Goal: Transaction & Acquisition: Purchase product/service

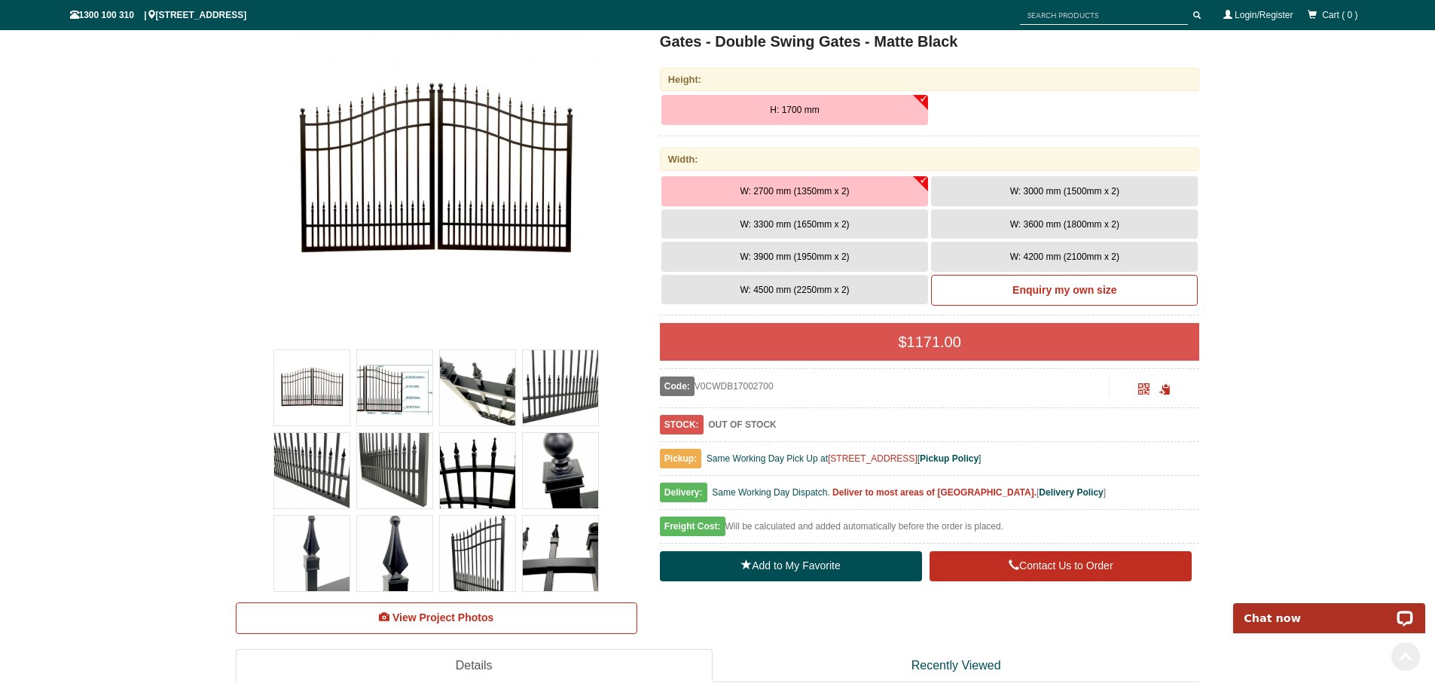
scroll to position [264, 0]
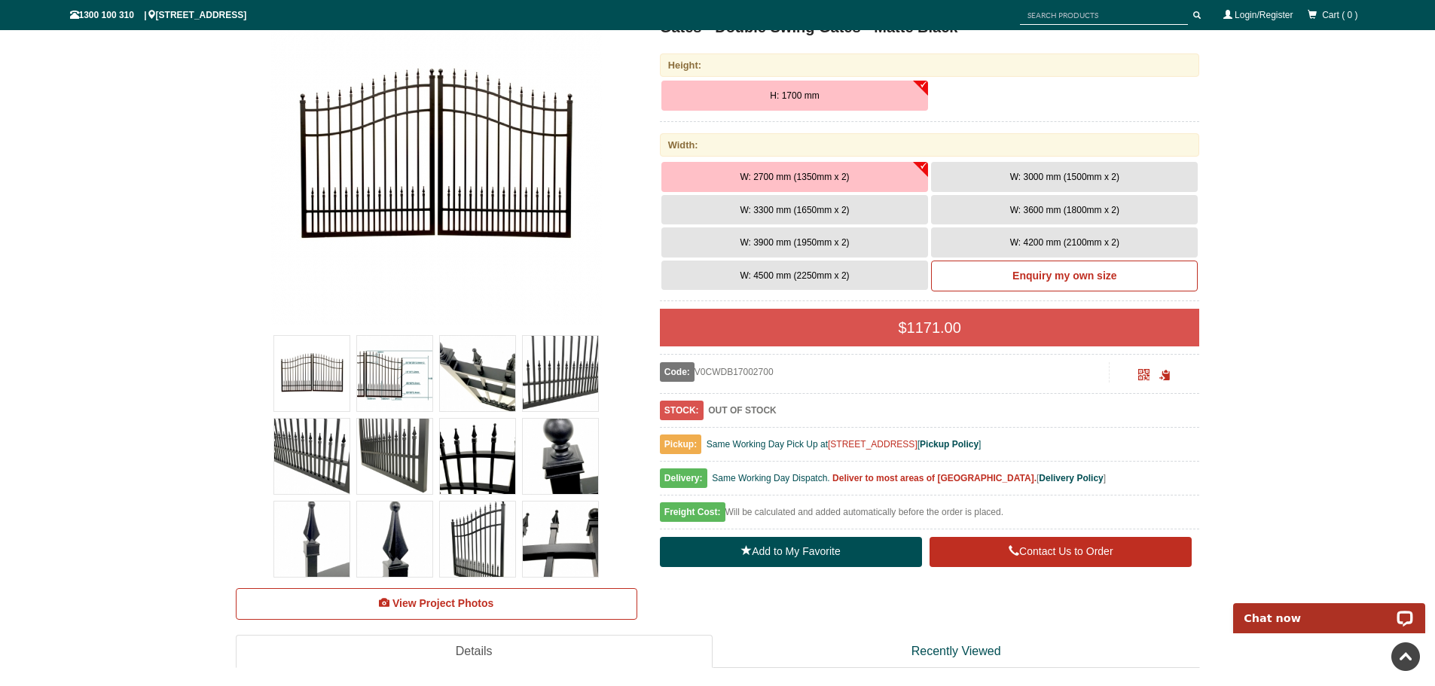
click at [521, 171] on img at bounding box center [435, 158] width 331 height 331
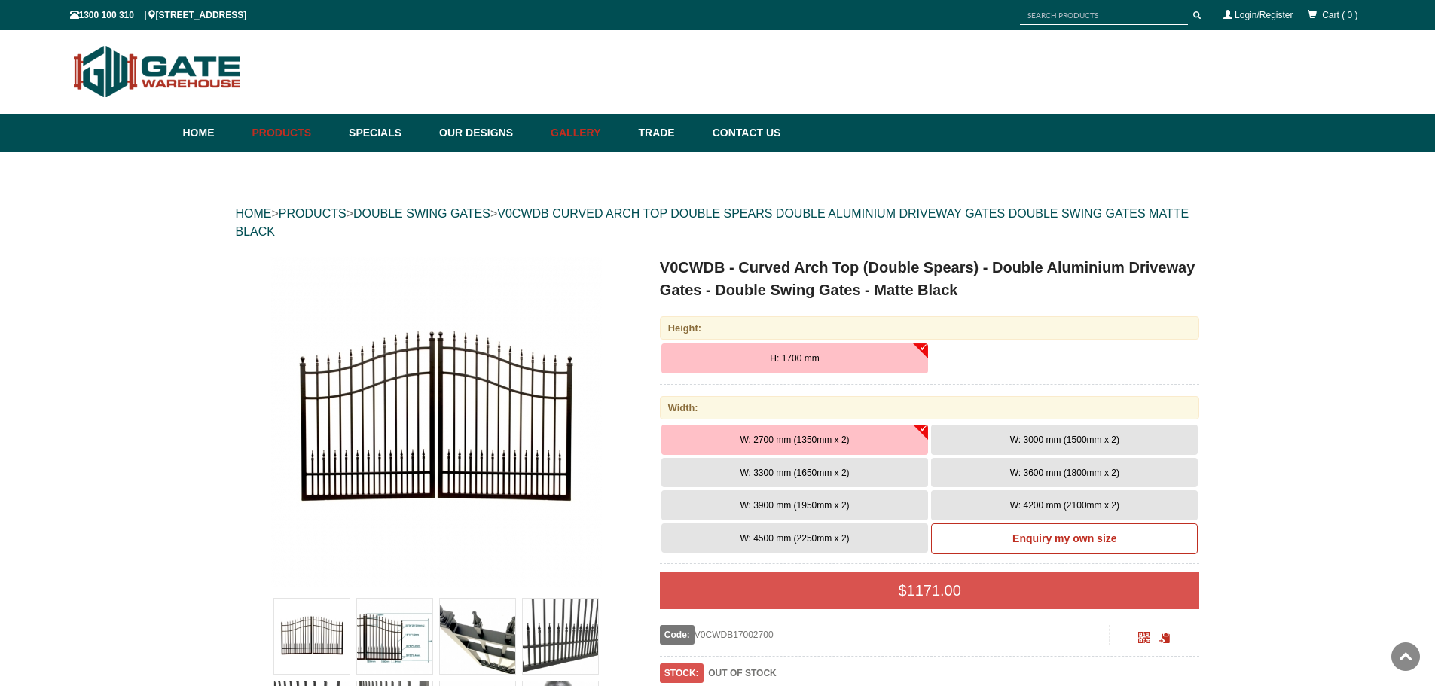
scroll to position [0, 0]
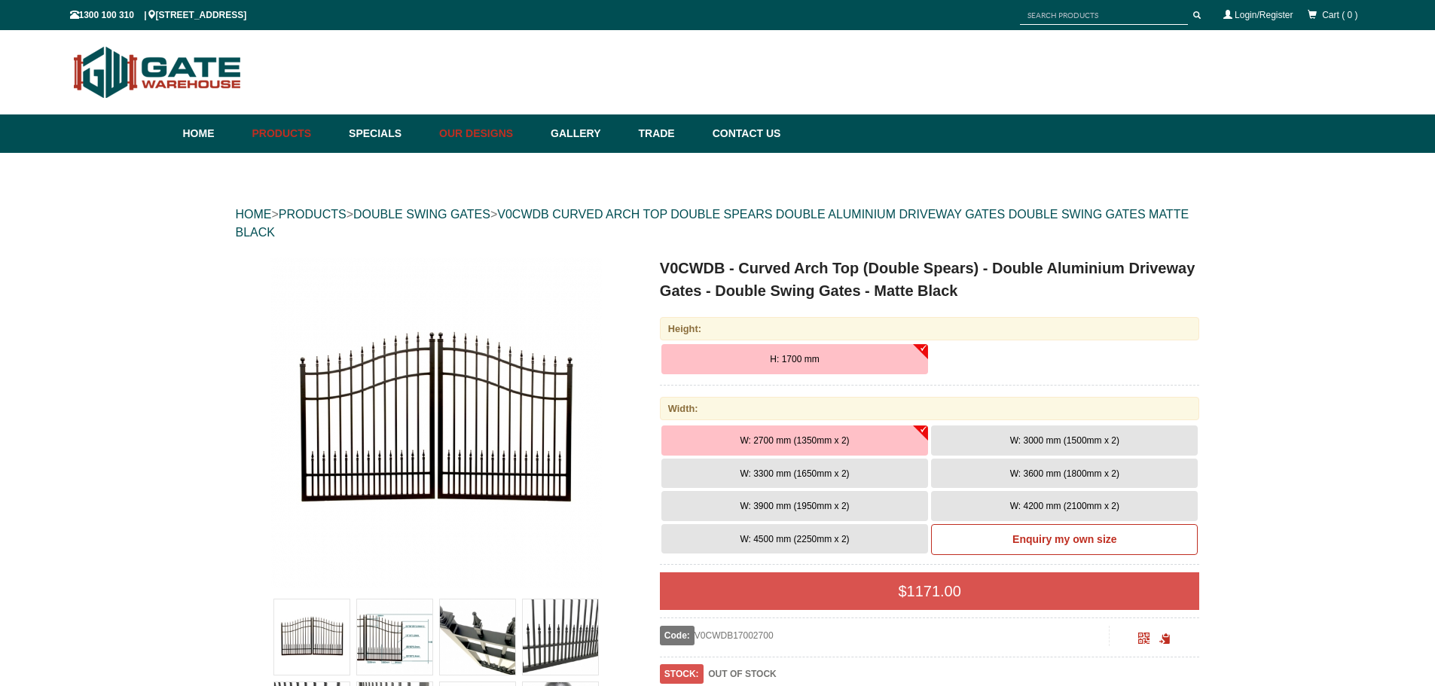
click at [497, 138] on link "Our Designs" at bounding box center [487, 134] width 111 height 38
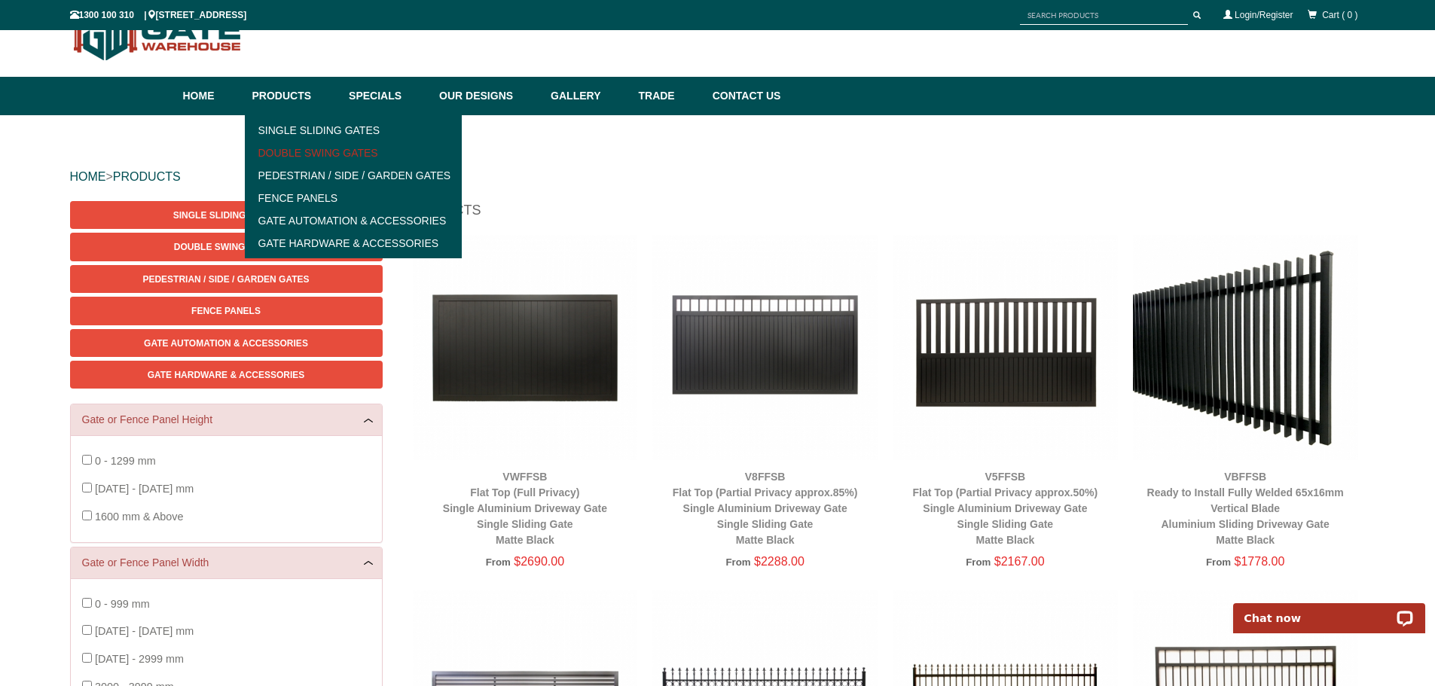
click at [301, 151] on link "Double Swing Gates" at bounding box center [353, 153] width 209 height 23
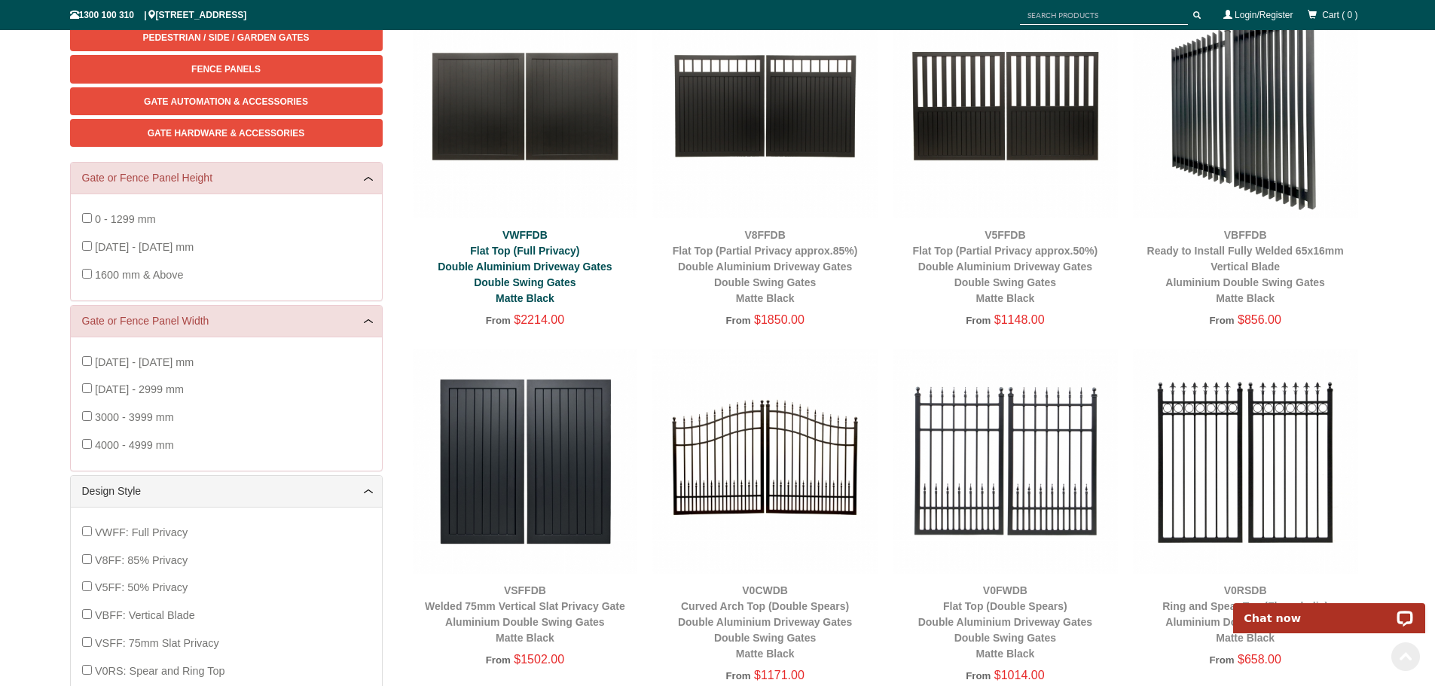
scroll to position [301, 0]
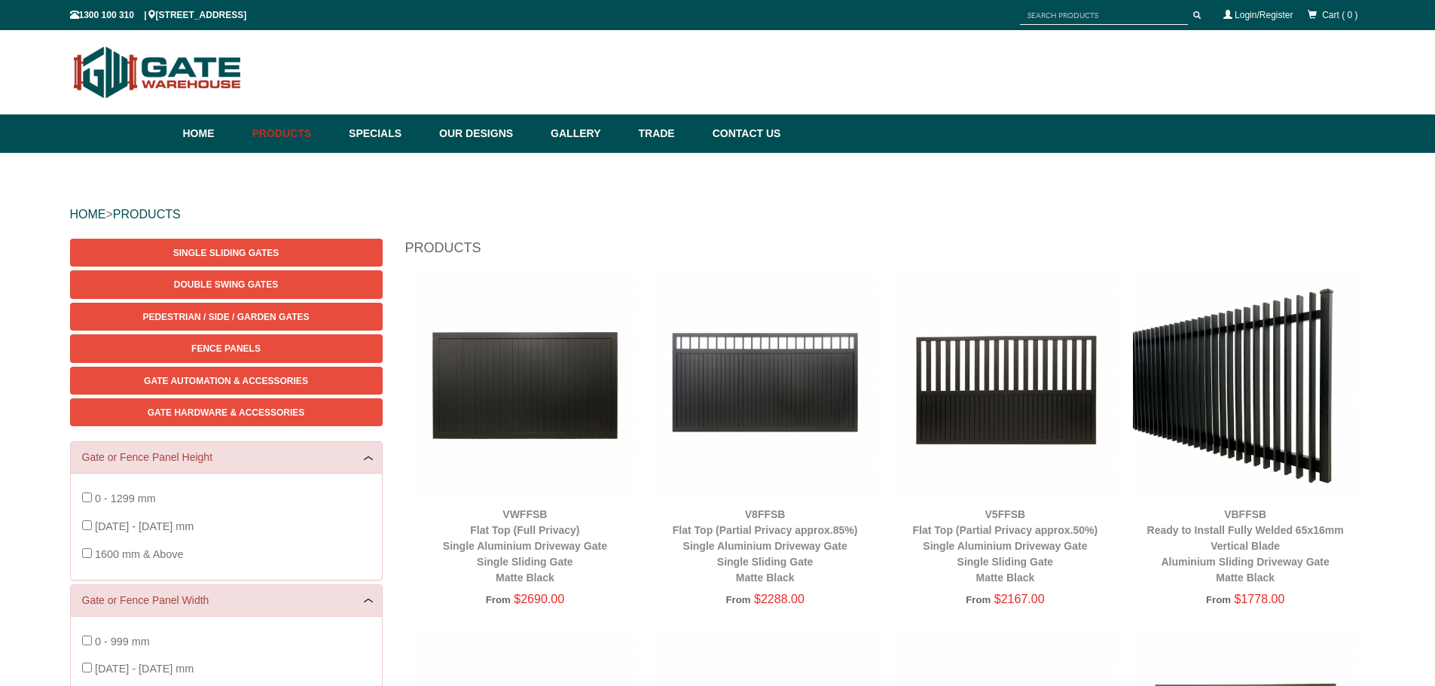
scroll to position [38, 0]
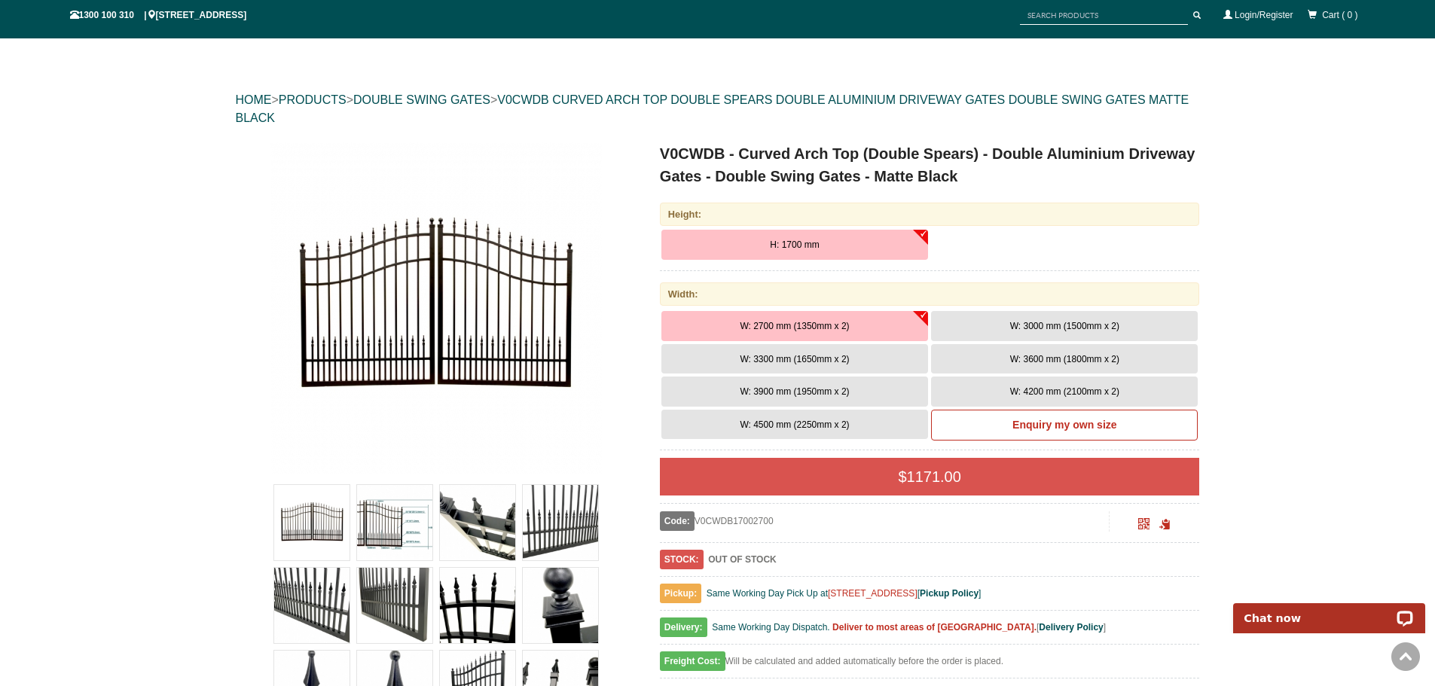
scroll to position [113, 0]
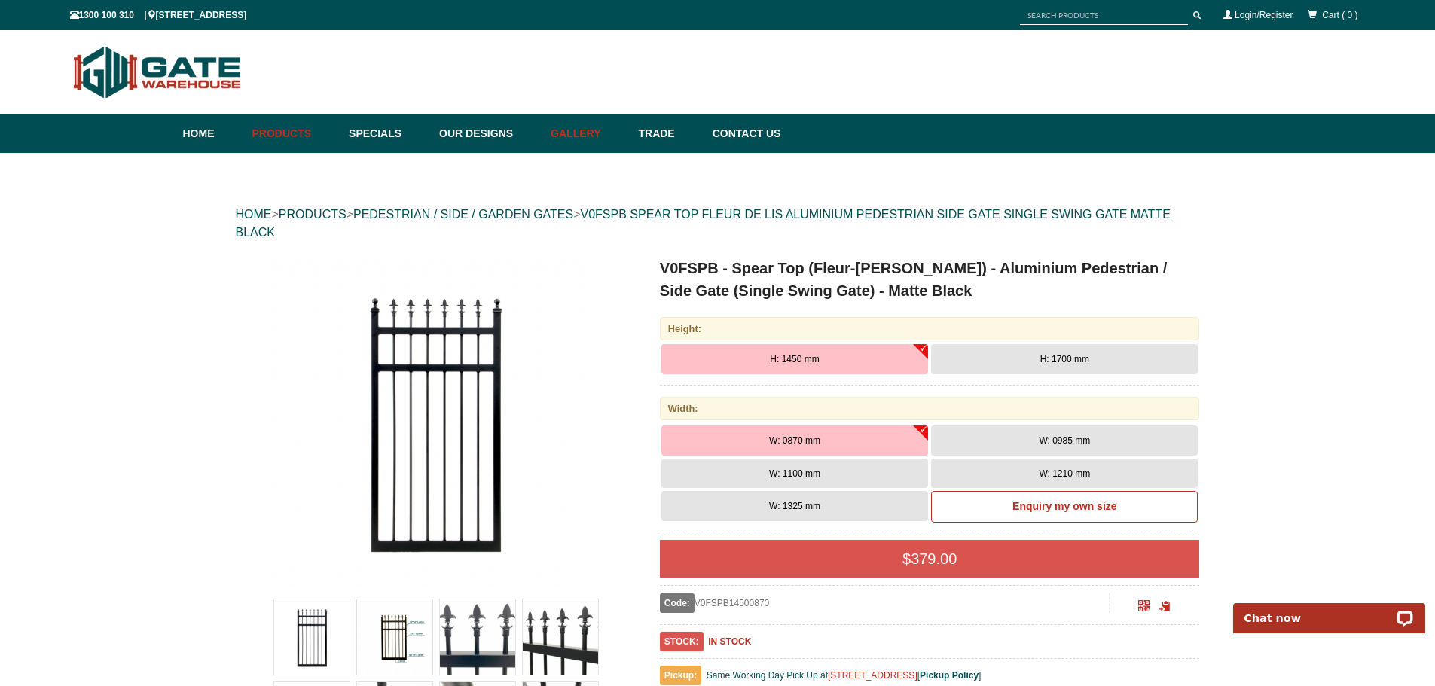
click at [600, 139] on link "Gallery" at bounding box center [586, 134] width 87 height 38
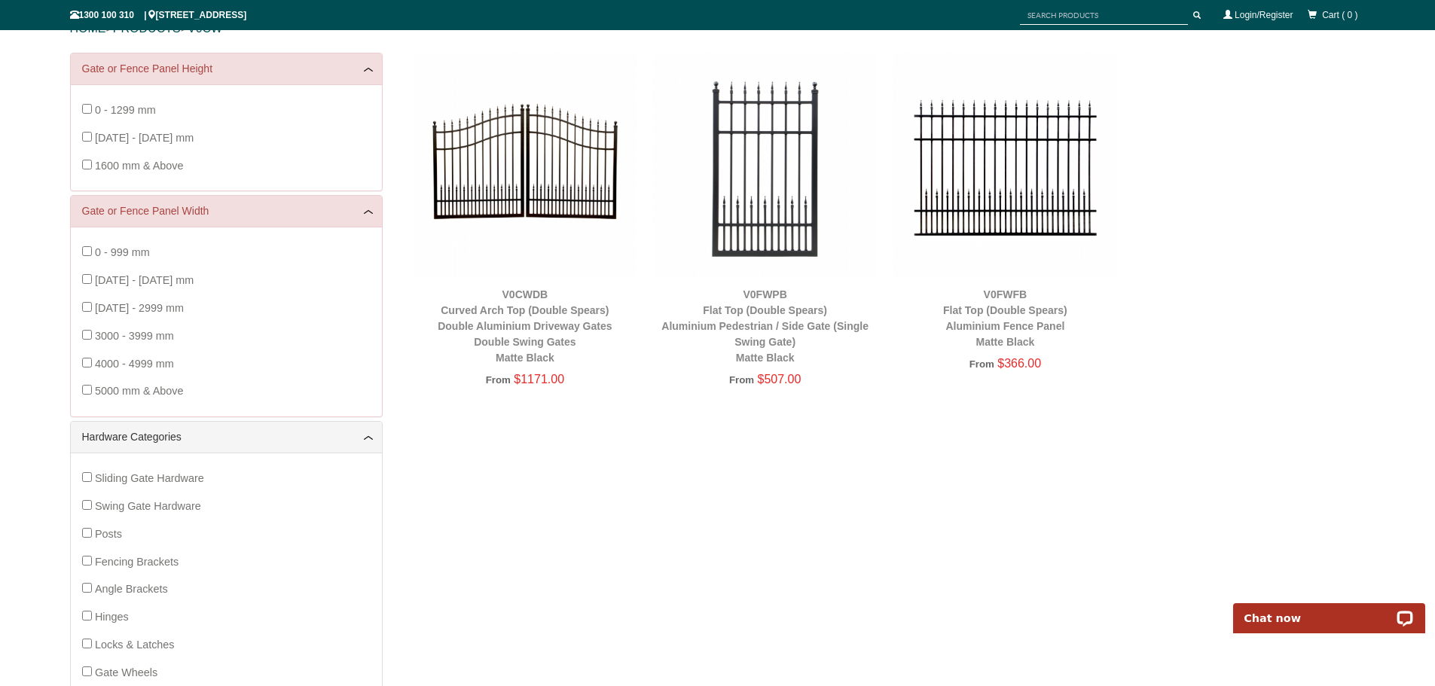
scroll to position [188, 0]
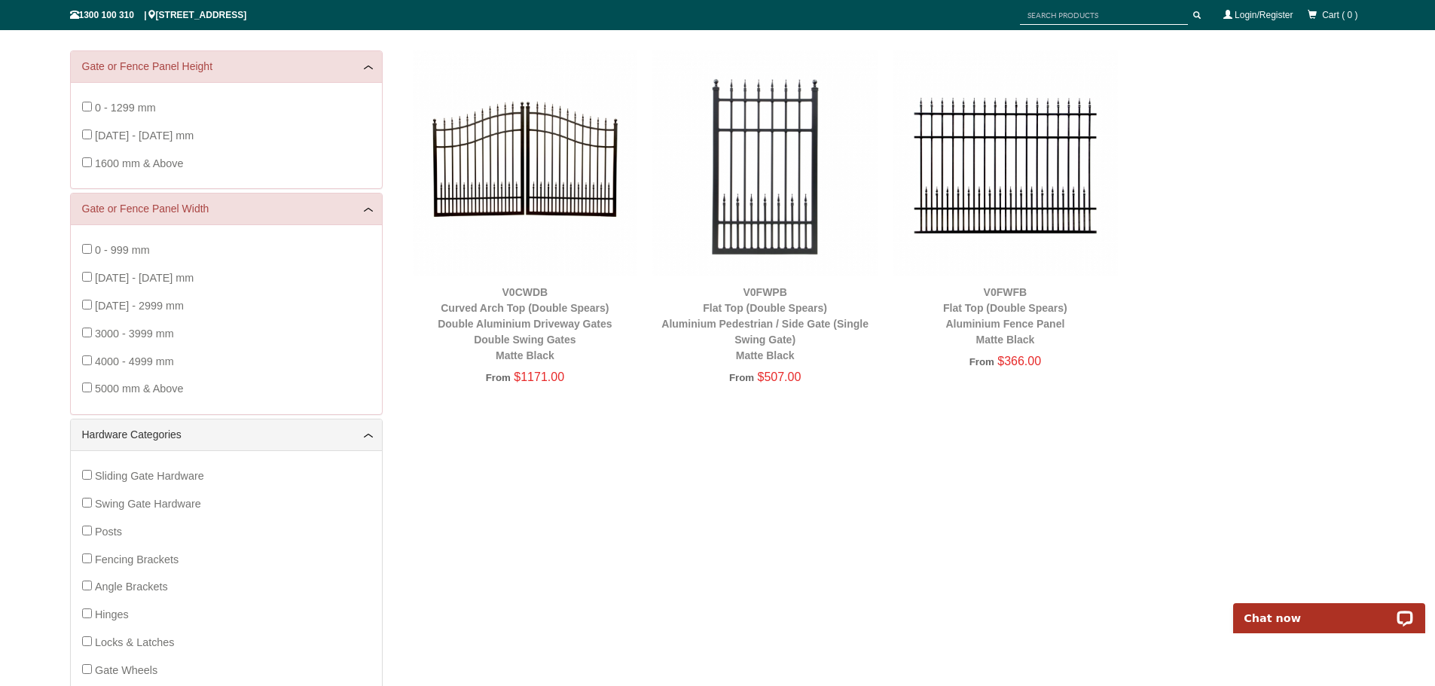
click at [525, 170] on img at bounding box center [525, 162] width 225 height 225
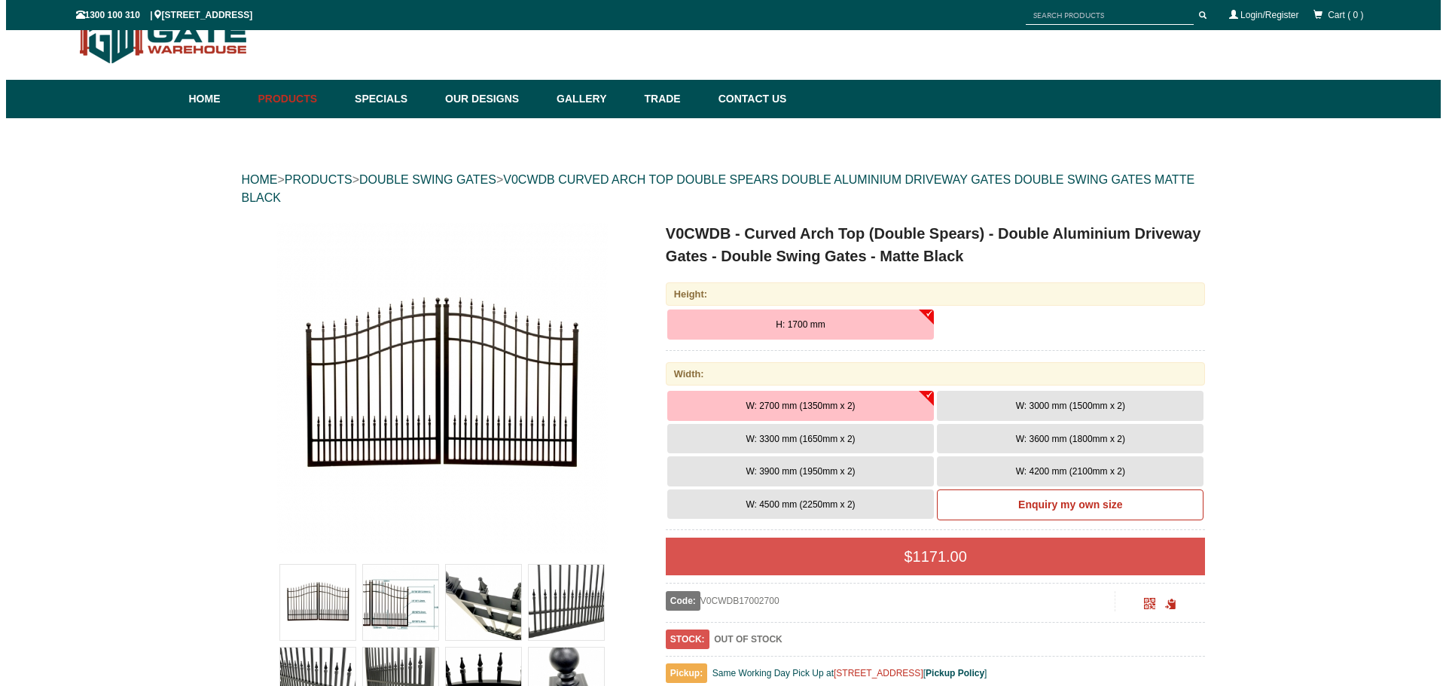
scroll to position [38, 0]
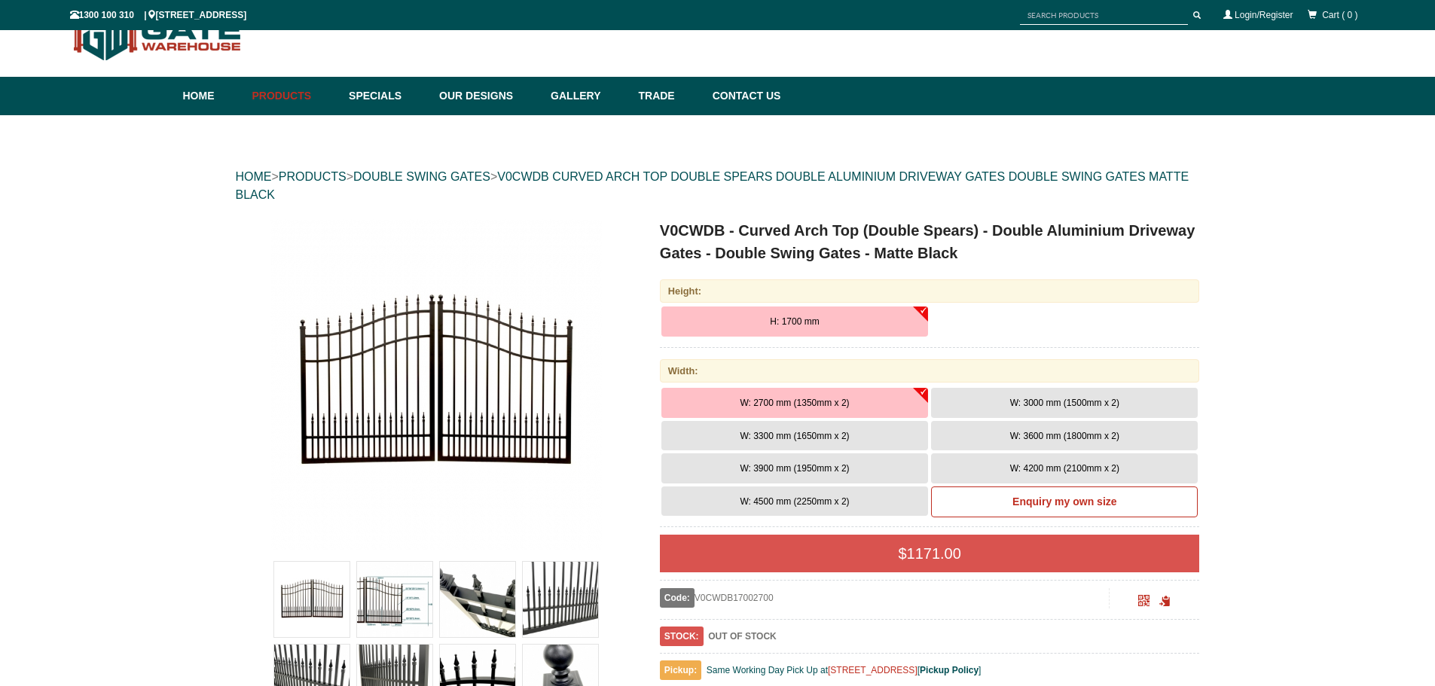
click at [432, 362] on img at bounding box center [435, 384] width 331 height 331
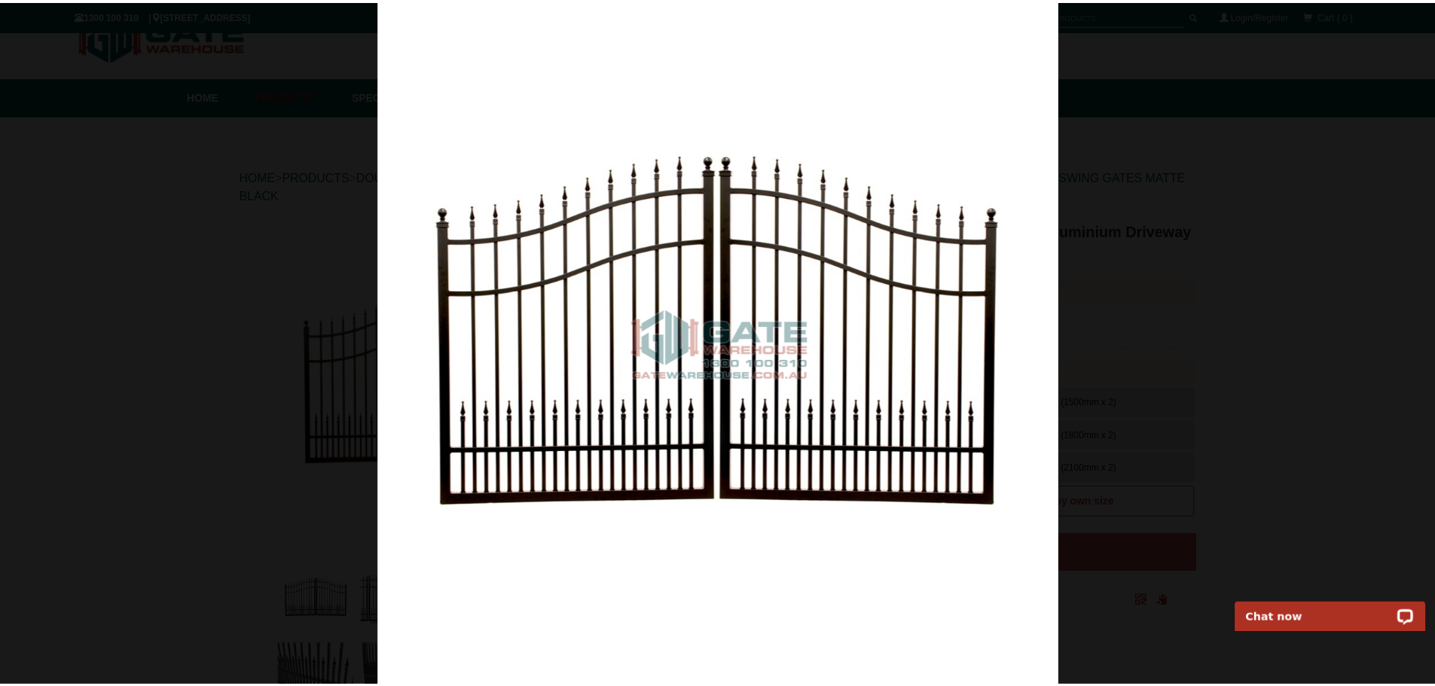
scroll to position [0, 0]
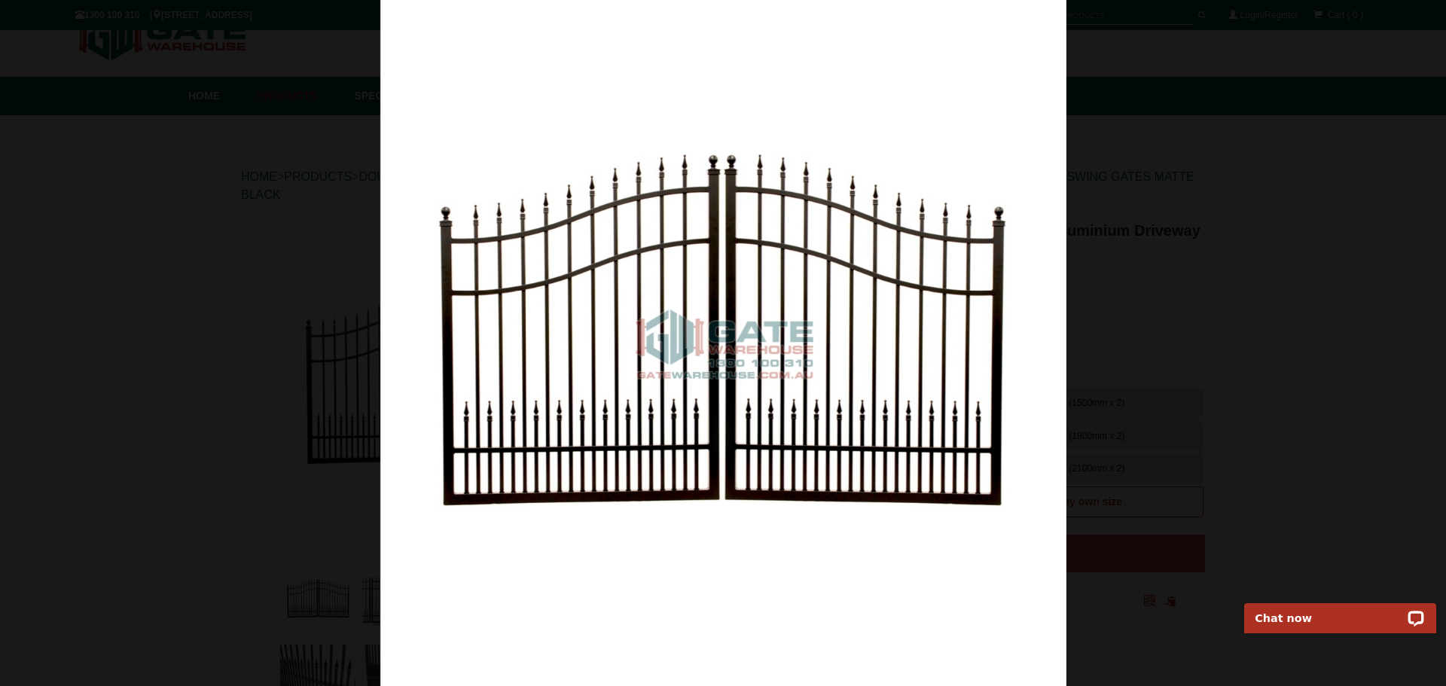
click at [1345, 312] on div at bounding box center [723, 343] width 1446 height 686
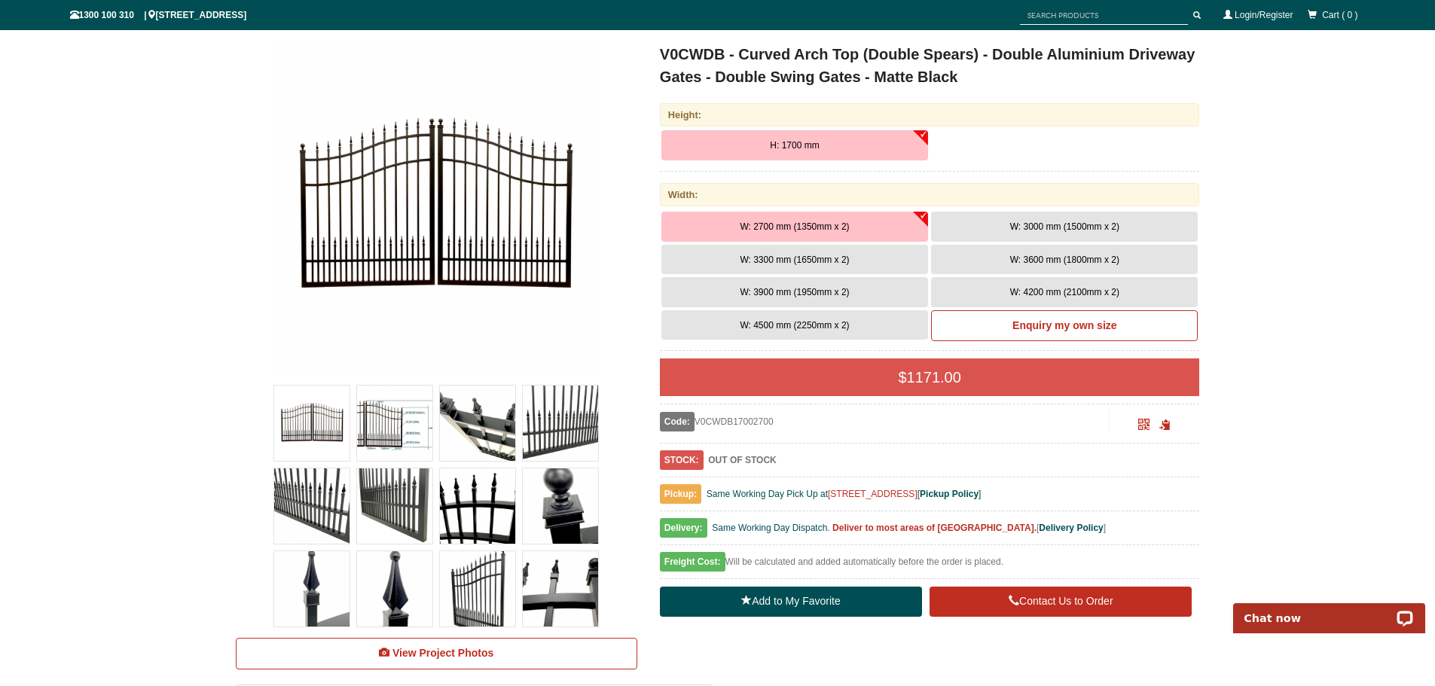
scroll to position [264, 0]
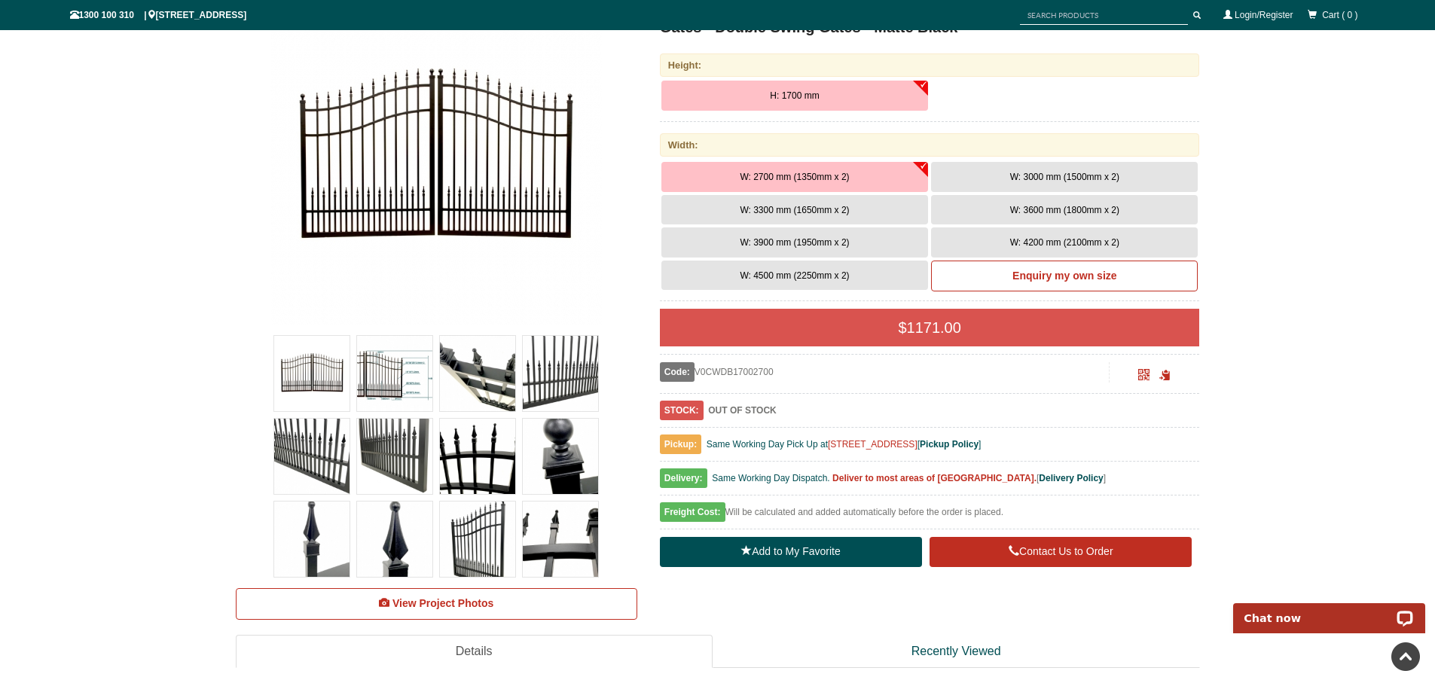
click at [987, 244] on button "W: 4200 mm (2100mm x 2)" at bounding box center [1064, 243] width 267 height 30
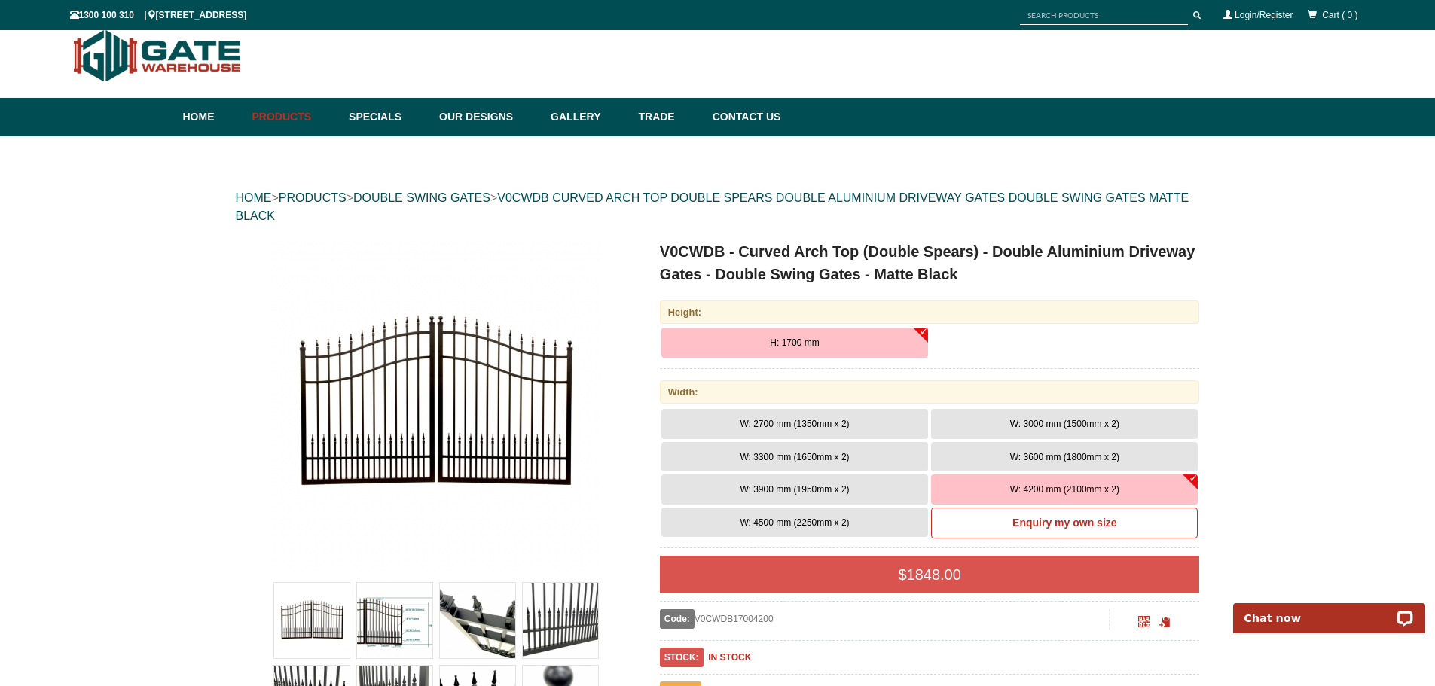
scroll to position [0, 0]
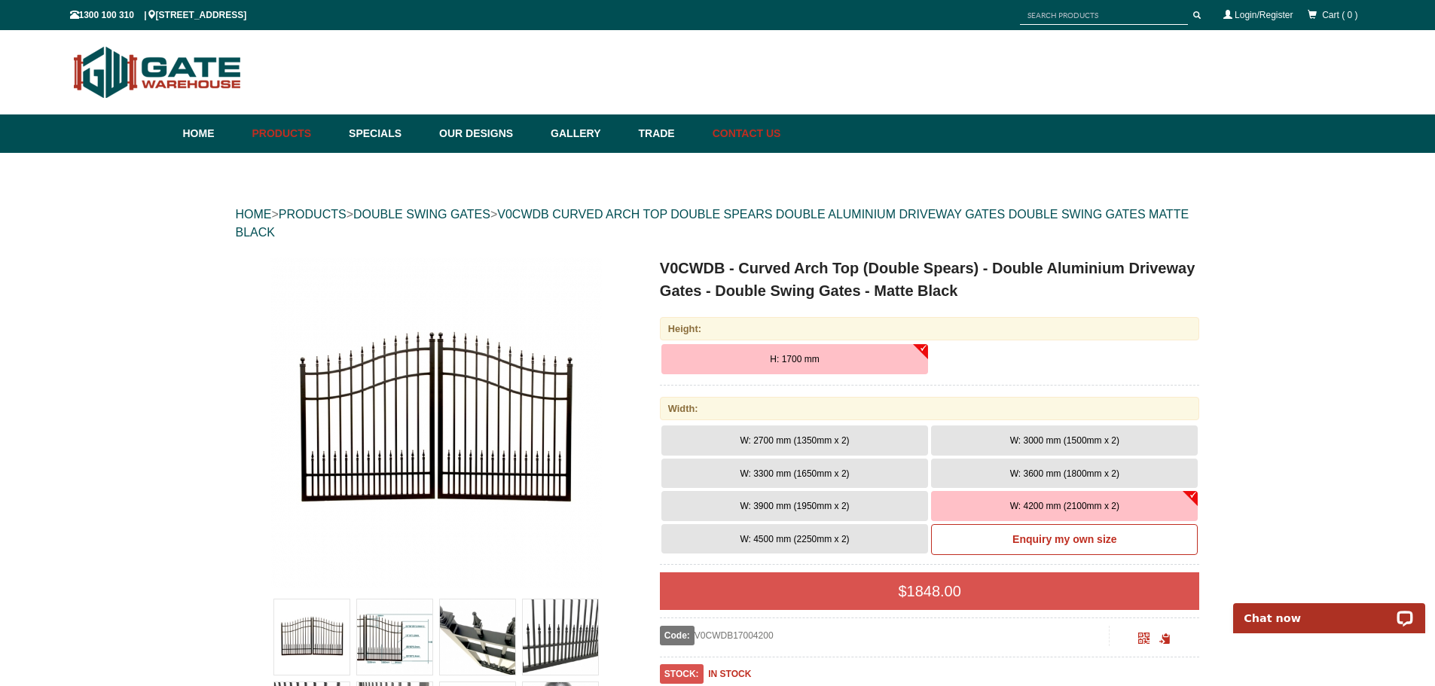
click at [759, 130] on link "Contact Us" at bounding box center [743, 134] width 76 height 38
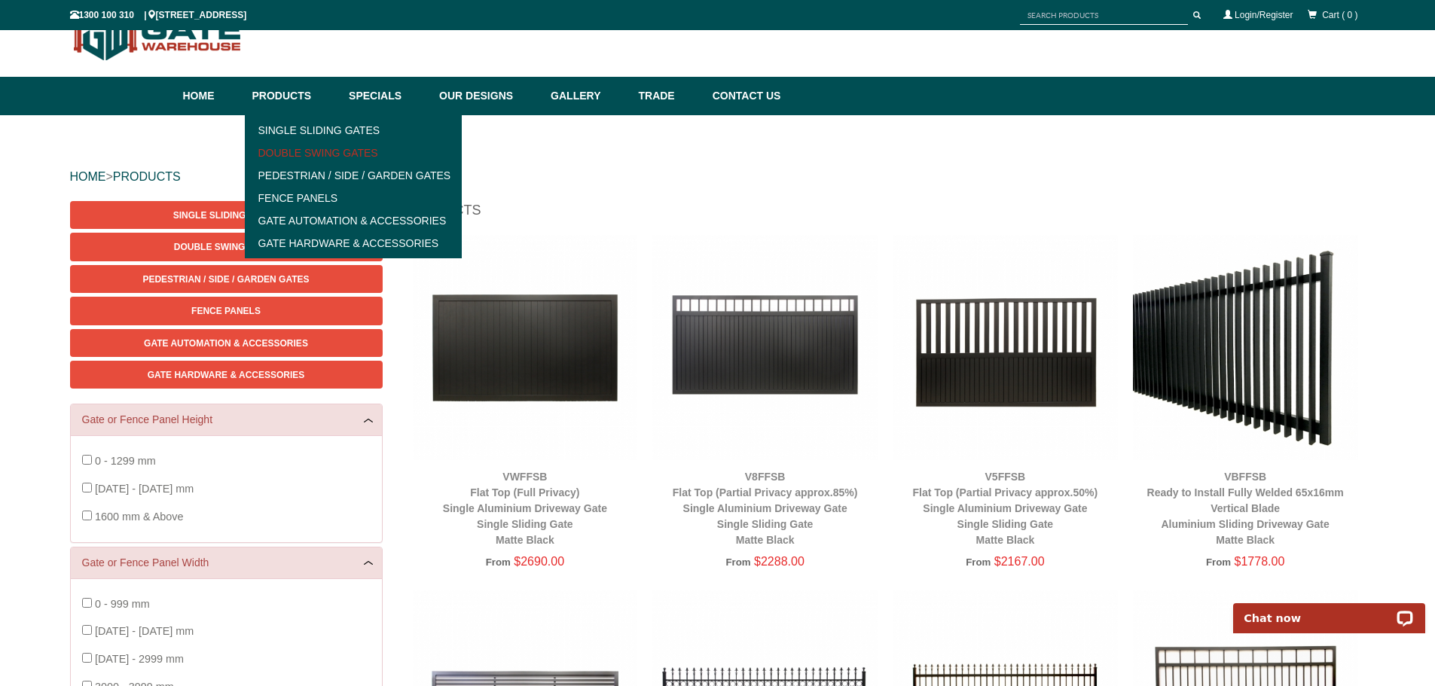
click at [293, 148] on link "Double Swing Gates" at bounding box center [353, 153] width 209 height 23
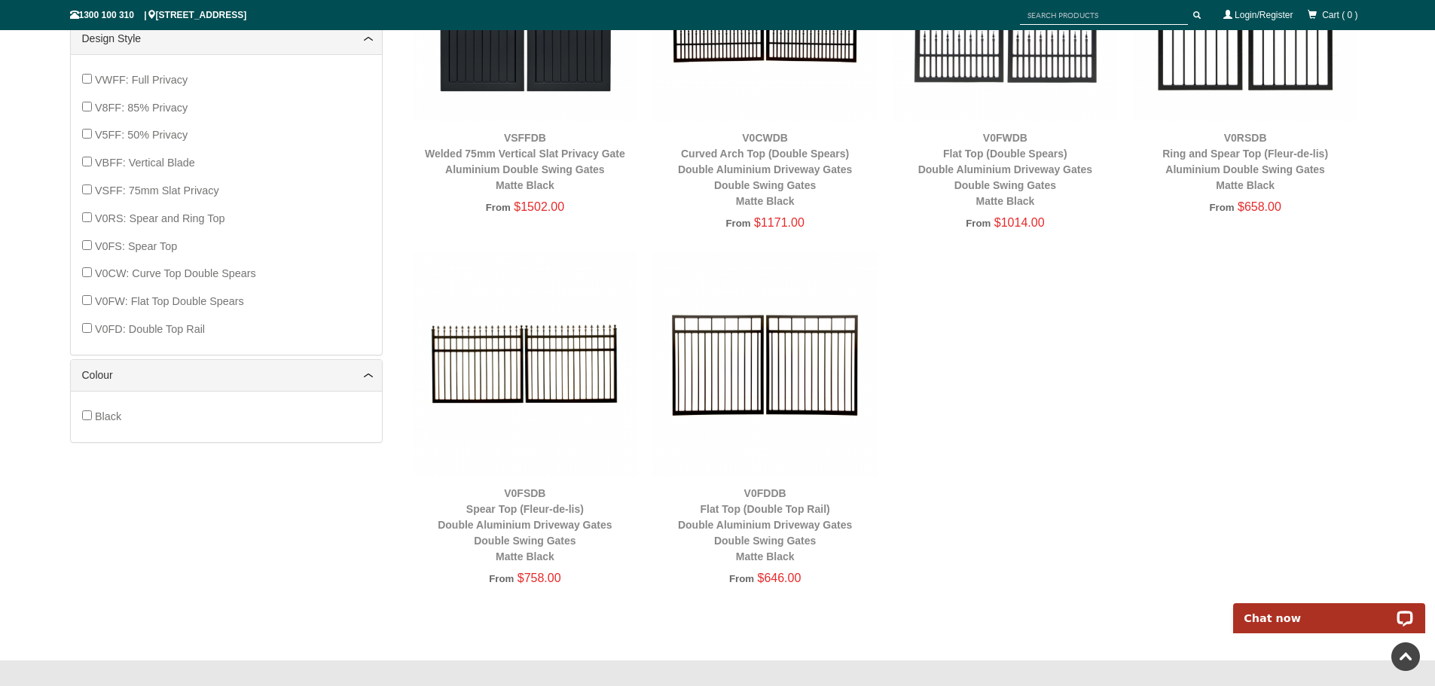
scroll to position [791, 0]
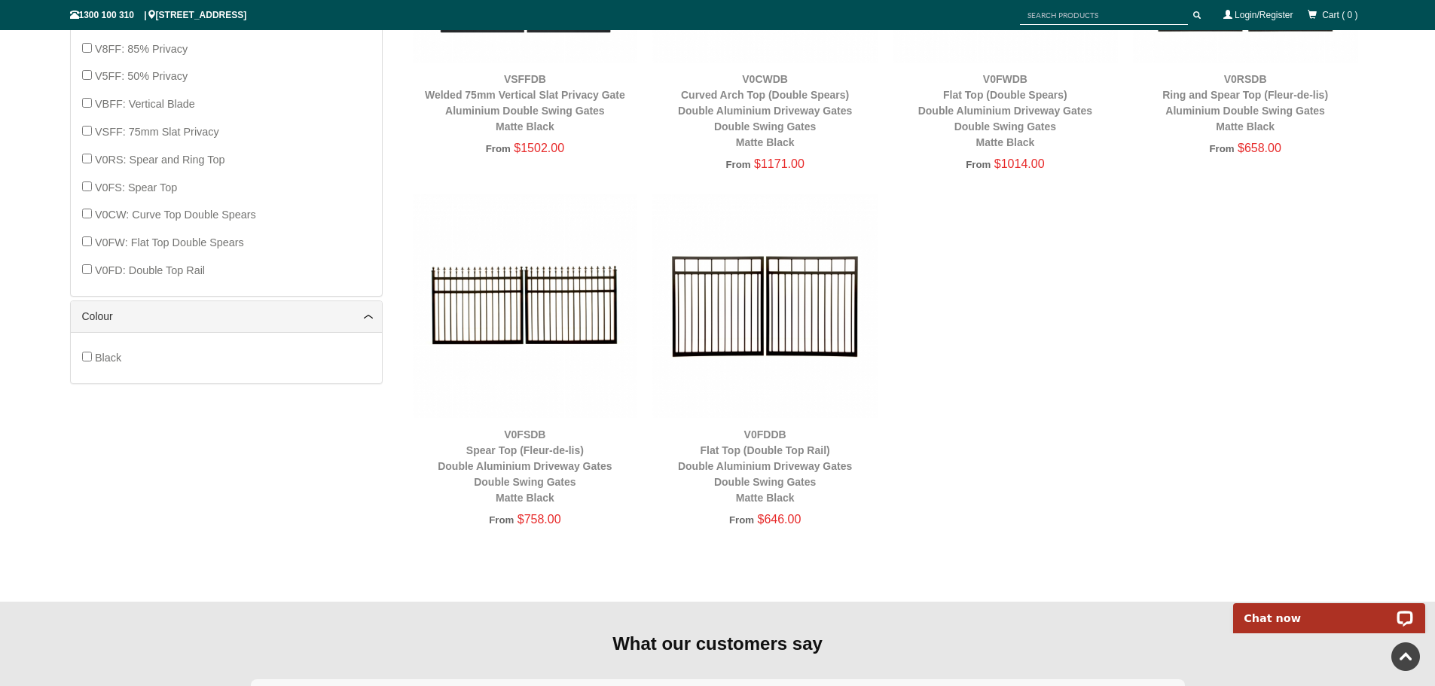
click at [742, 301] on img at bounding box center [764, 306] width 225 height 225
click at [789, 300] on img at bounding box center [764, 306] width 225 height 225
click at [794, 295] on img at bounding box center [764, 306] width 225 height 225
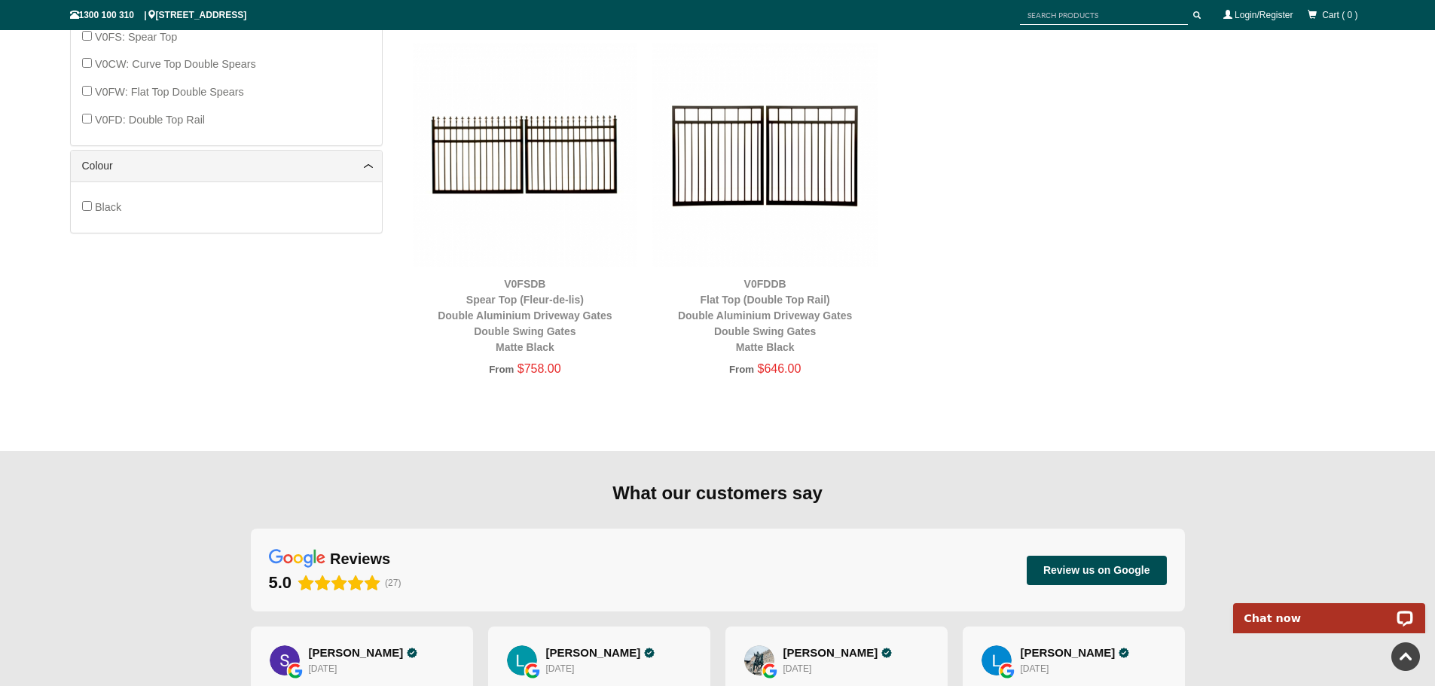
scroll to position [884, 0]
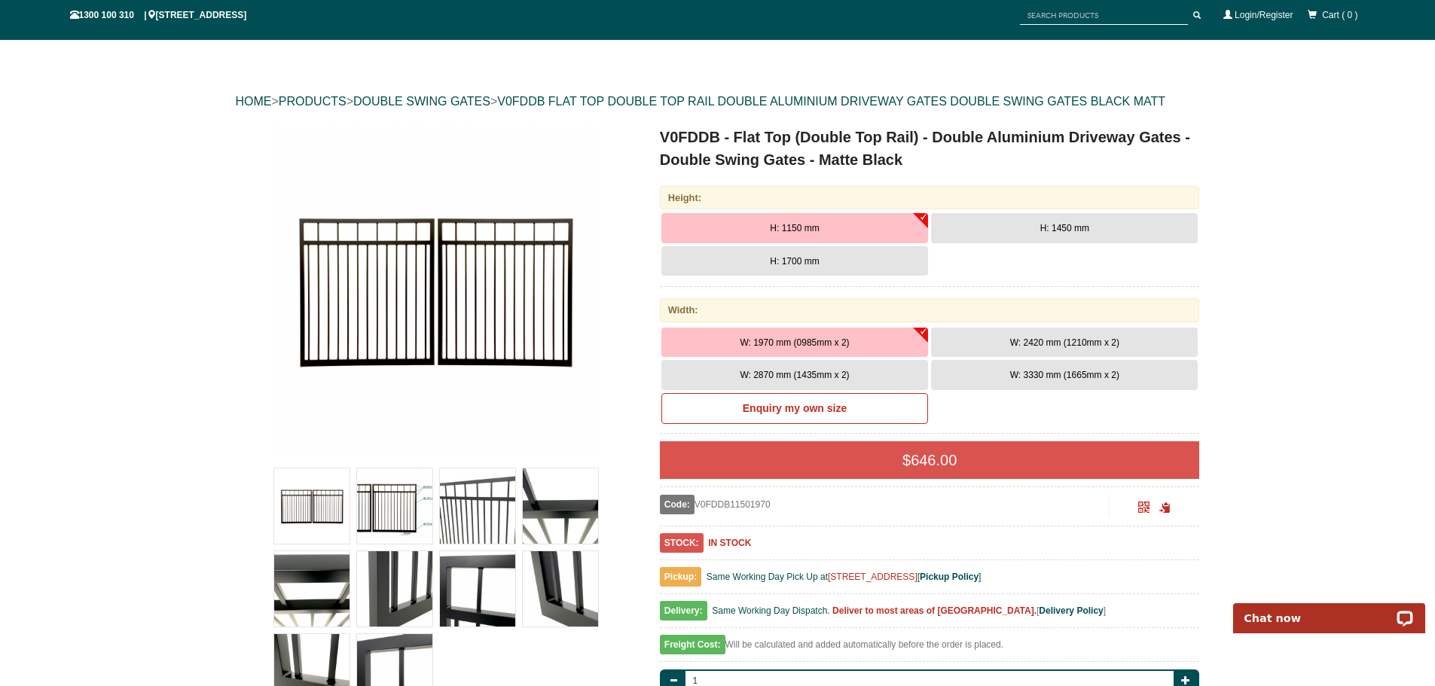
click at [344, 205] on img at bounding box center [435, 291] width 331 height 331
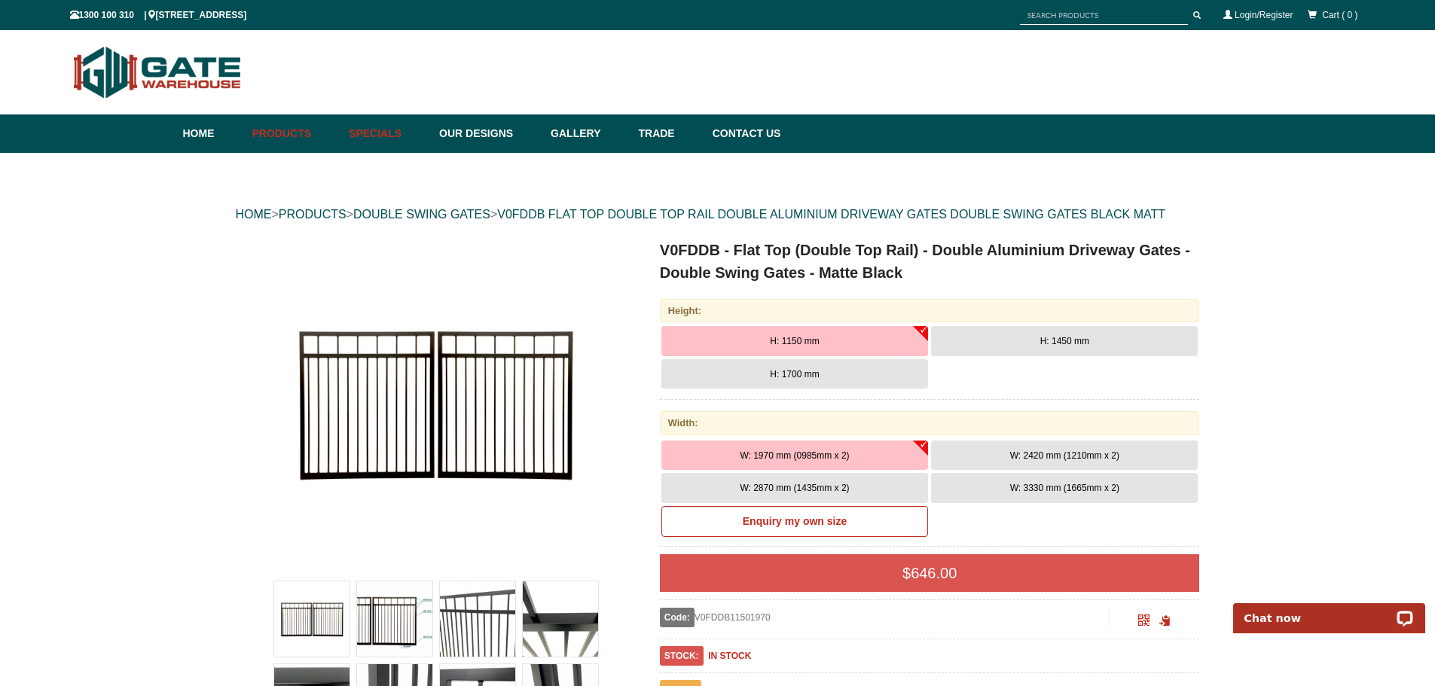
click at [402, 132] on link "Specials" at bounding box center [386, 134] width 90 height 38
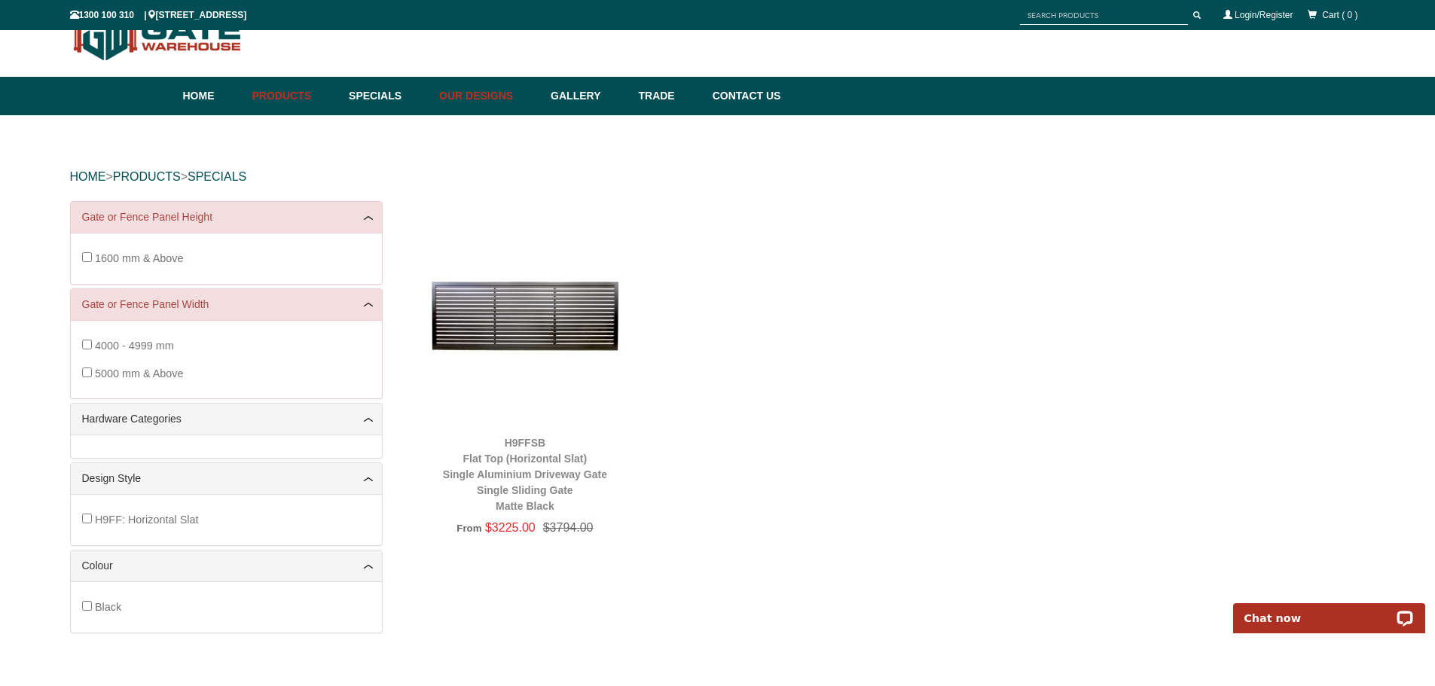
click at [478, 91] on link "Our Designs" at bounding box center [487, 96] width 111 height 38
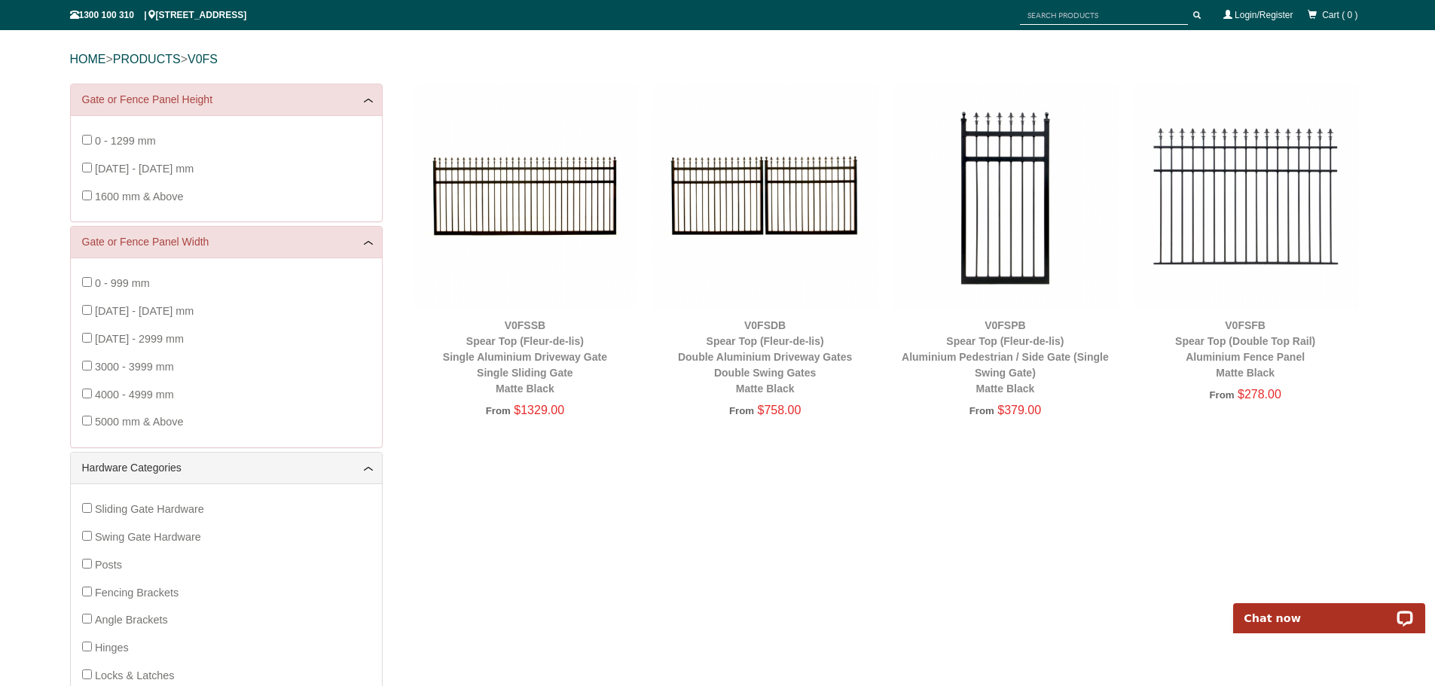
scroll to position [188, 0]
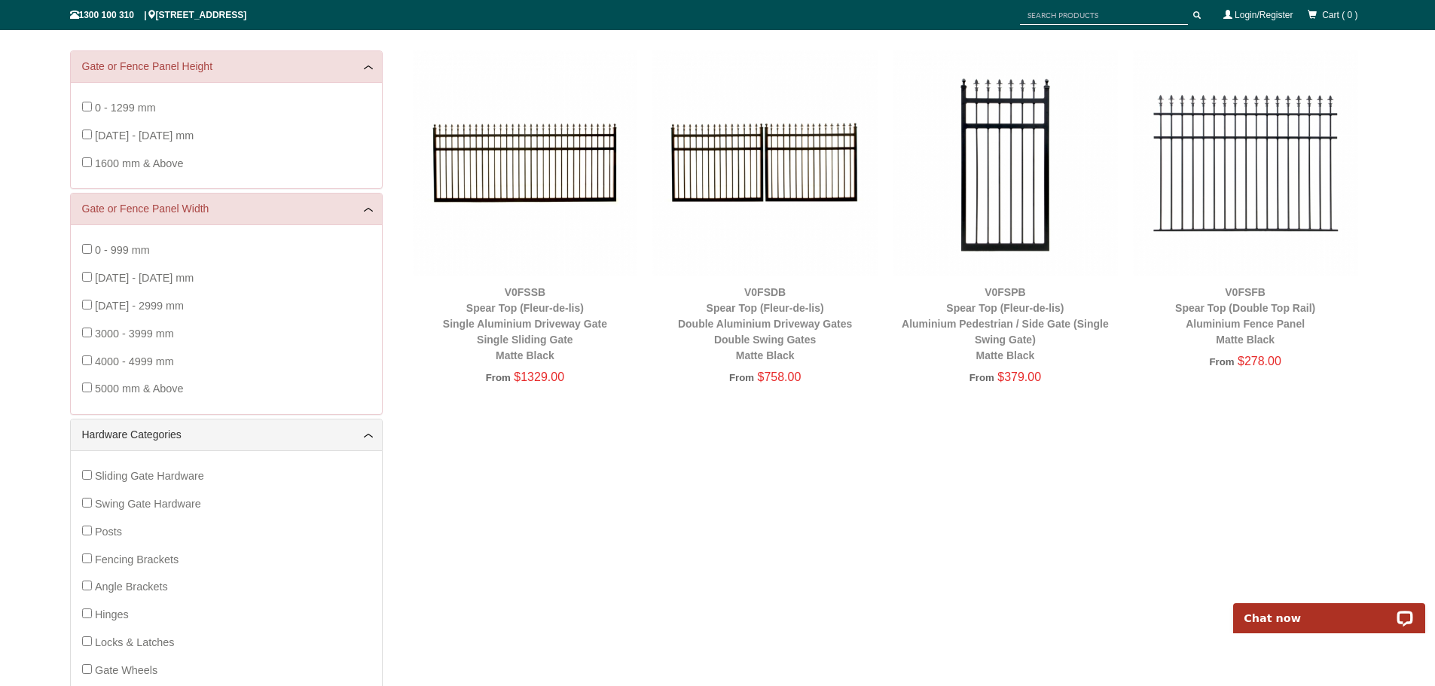
click at [758, 138] on img at bounding box center [764, 162] width 225 height 225
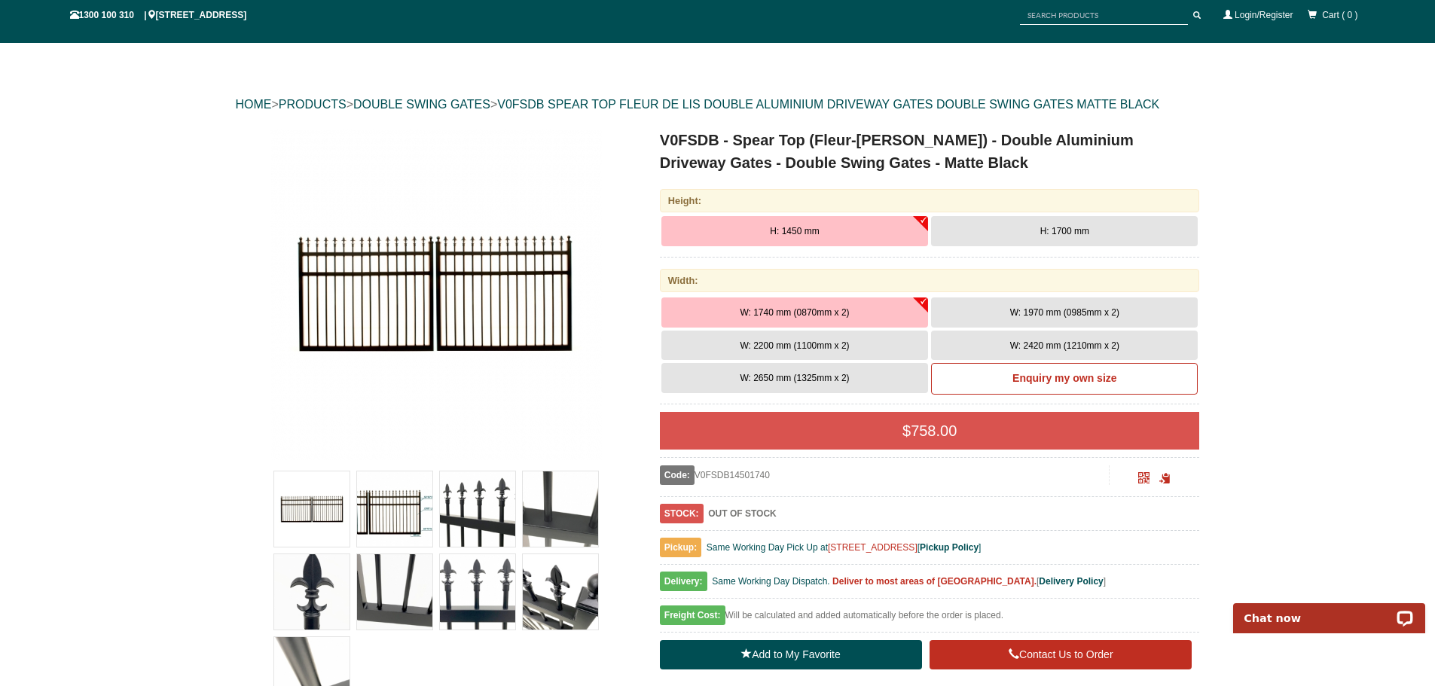
click at [474, 287] on img at bounding box center [435, 294] width 331 height 331
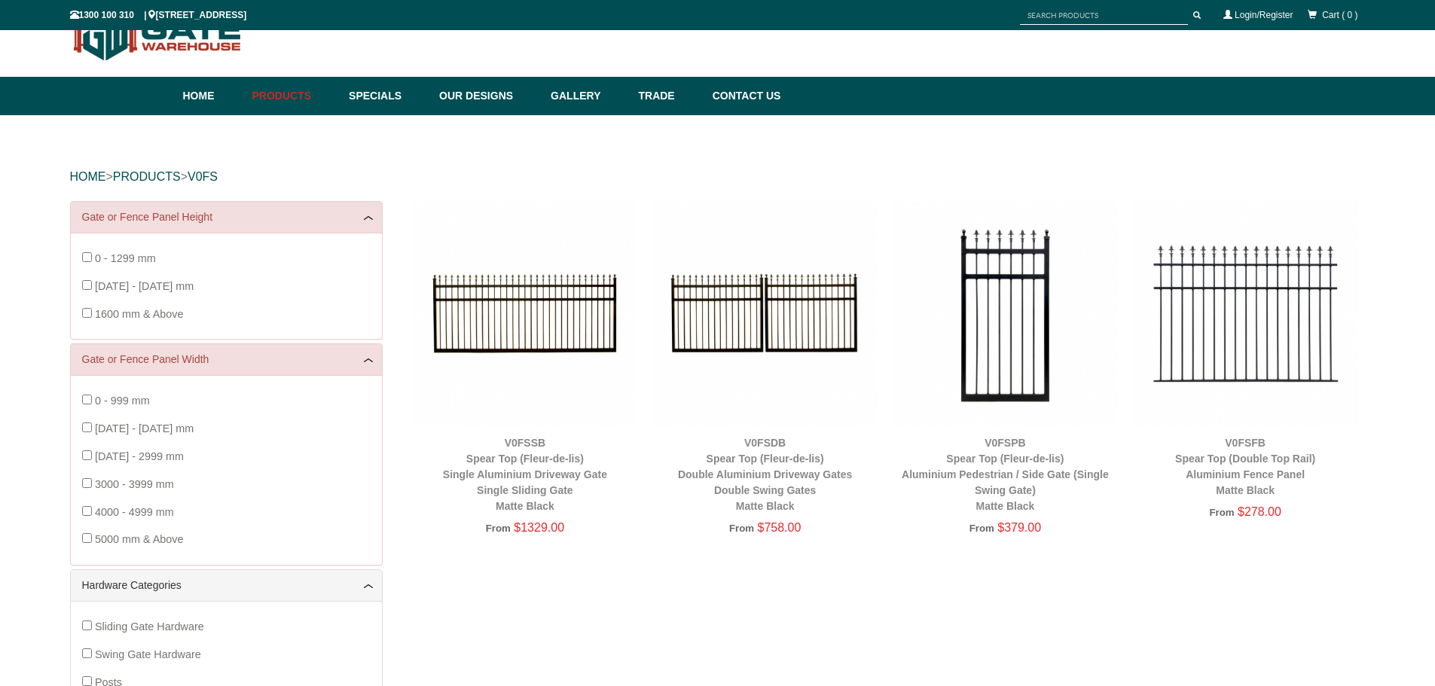
scroll to position [188, 0]
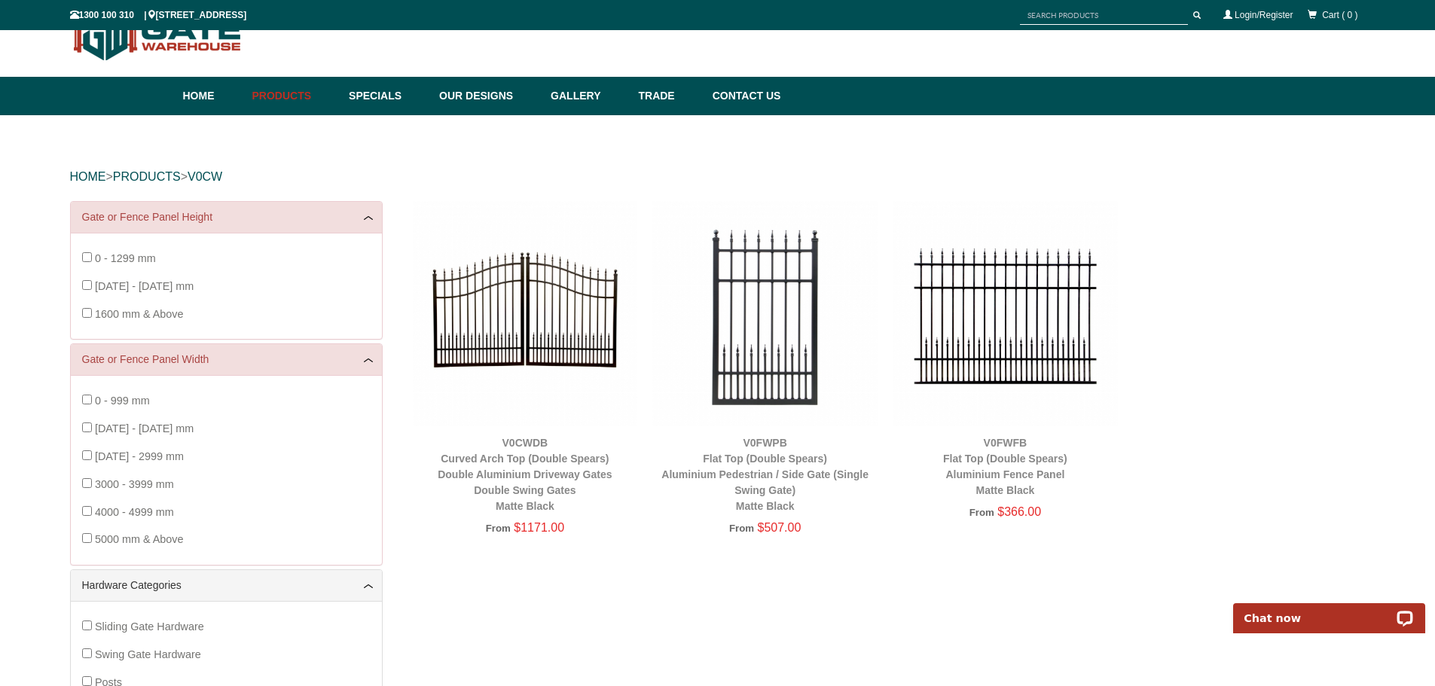
click at [555, 322] on img at bounding box center [525, 313] width 225 height 225
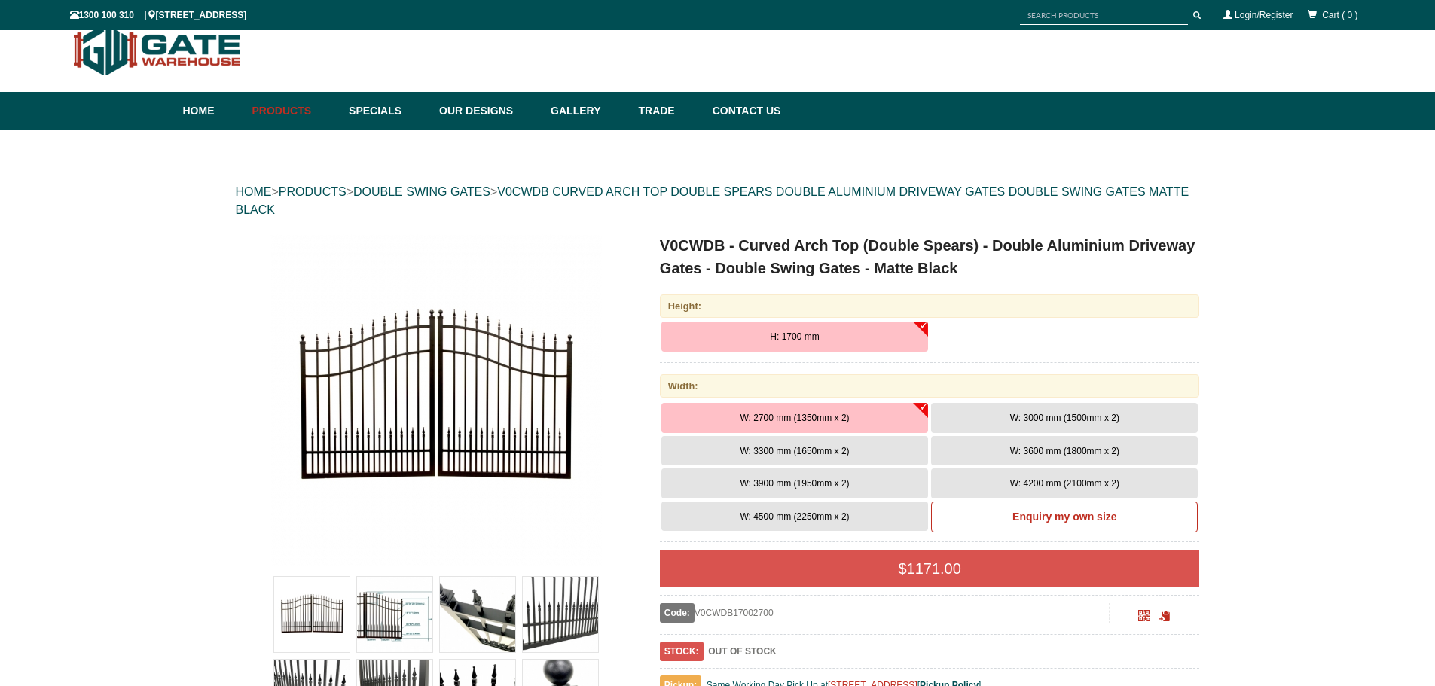
click at [513, 395] on img at bounding box center [435, 399] width 331 height 331
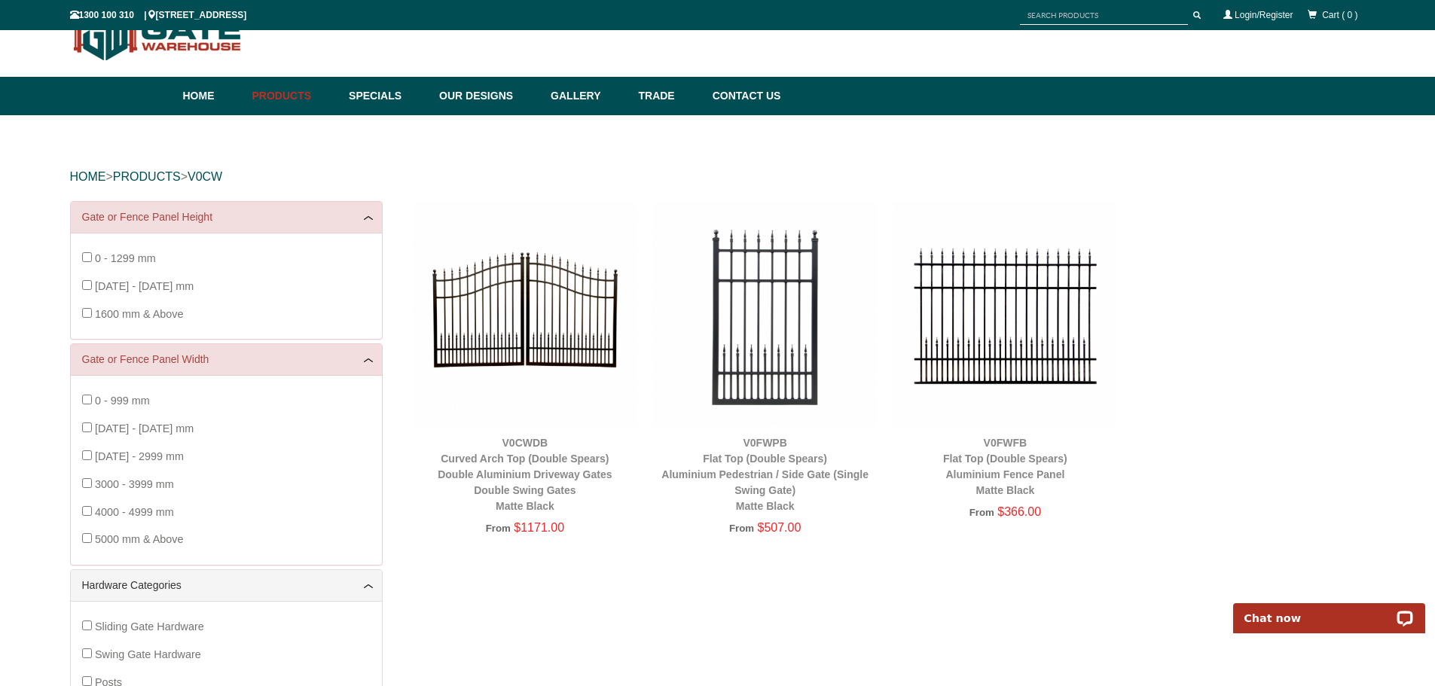
click at [596, 332] on img at bounding box center [525, 313] width 225 height 225
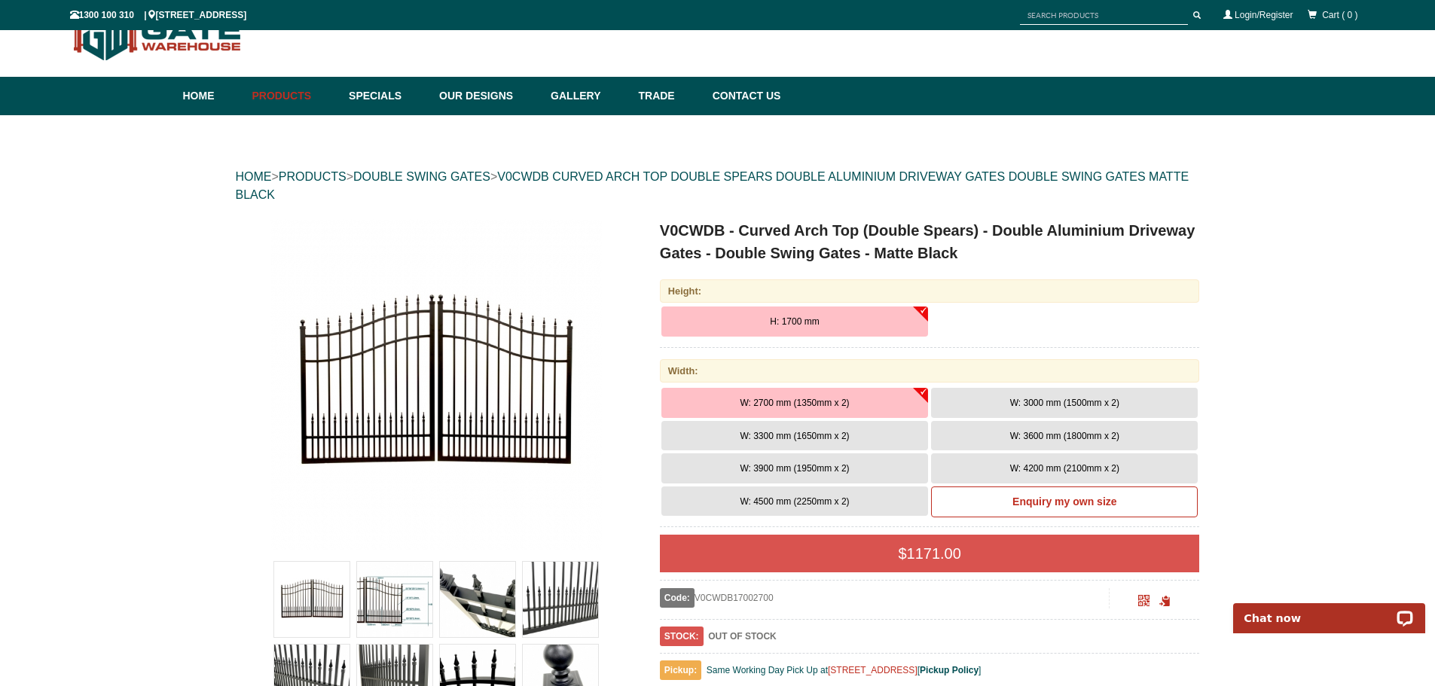
click at [509, 366] on img at bounding box center [435, 384] width 331 height 331
